Goal: Task Accomplishment & Management: Use online tool/utility

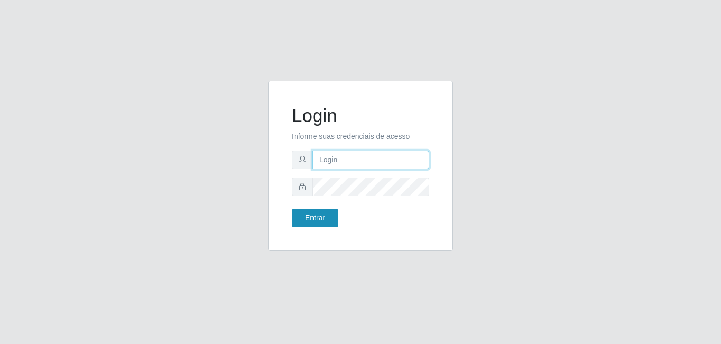
type input "[EMAIL_ADDRESS][DOMAIN_NAME]"
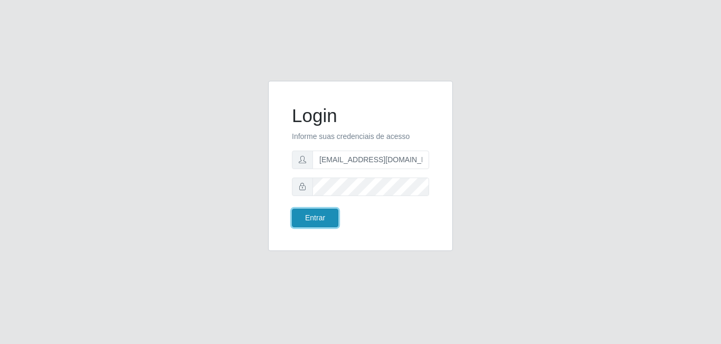
click at [324, 223] on button "Entrar" at bounding box center [315, 218] width 46 height 18
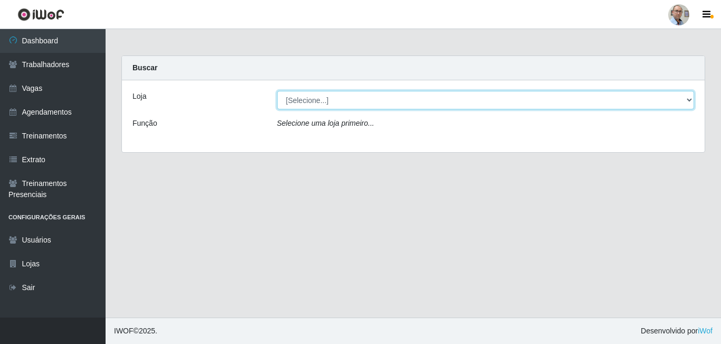
click at [336, 104] on select "[Selecione...] Mar Vermelho - Loja 04" at bounding box center [486, 100] width 418 height 18
select select "251"
click at [277, 91] on select "[Selecione...] Mar Vermelho - Loja 04" at bounding box center [486, 100] width 418 height 18
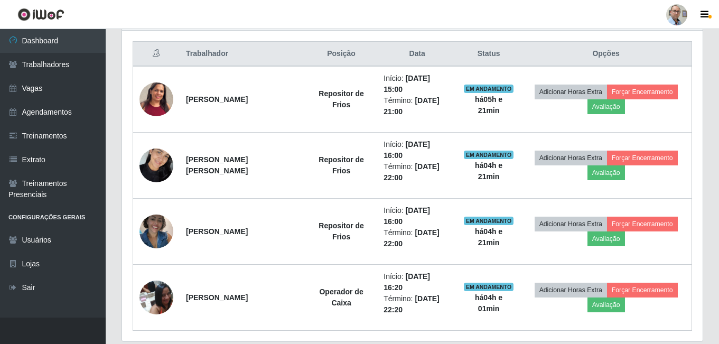
scroll to position [422, 0]
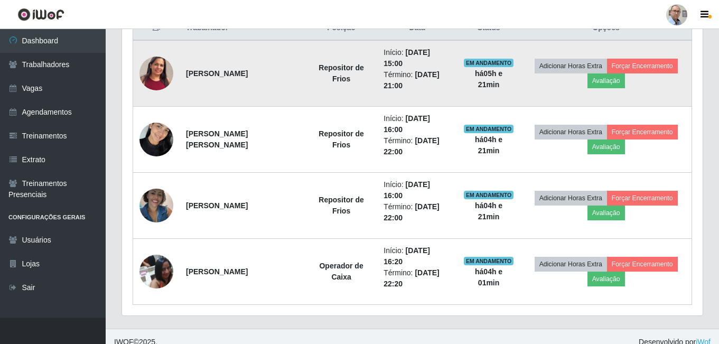
click at [164, 71] on img at bounding box center [156, 73] width 34 height 73
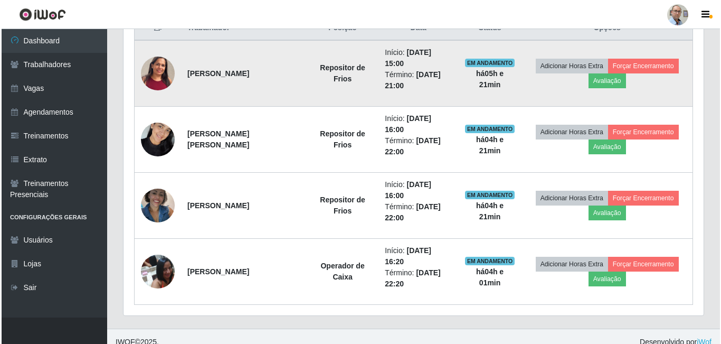
scroll to position [219, 575]
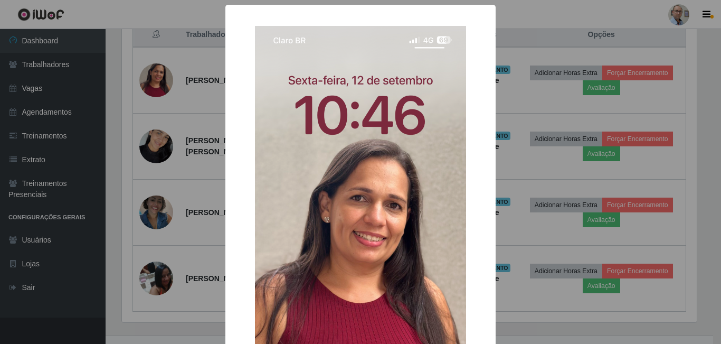
click at [199, 117] on div "× OK Cancel" at bounding box center [360, 172] width 721 height 344
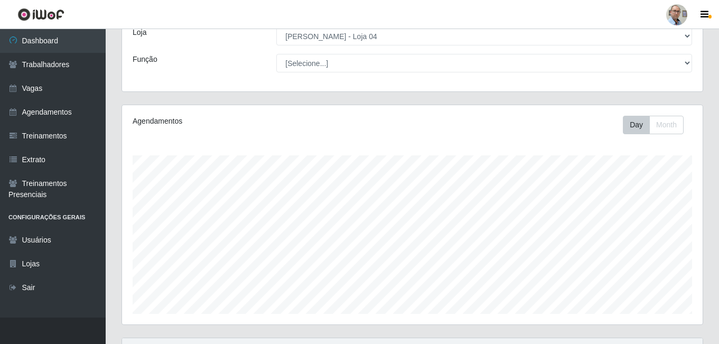
scroll to position [0, 0]
